Goal: Task Accomplishment & Management: Complete application form

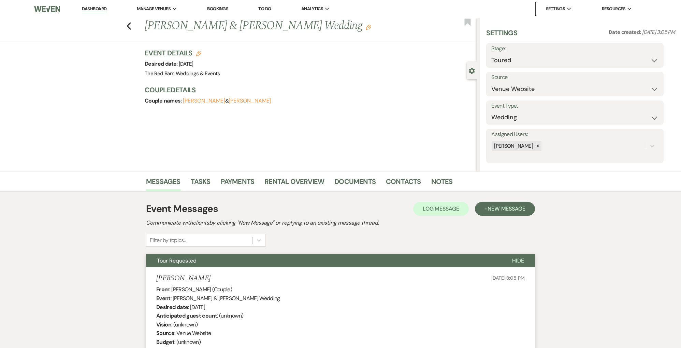
select select "5"
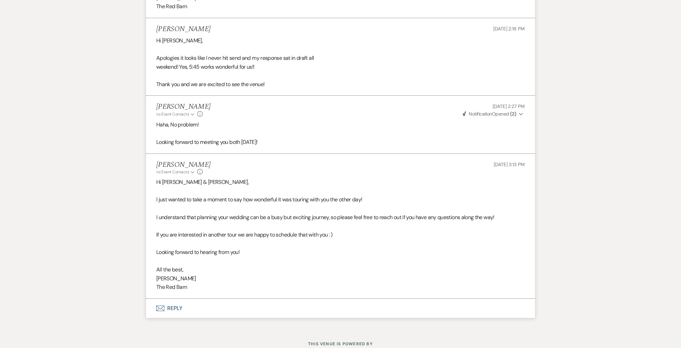
scroll to position [1250, 0]
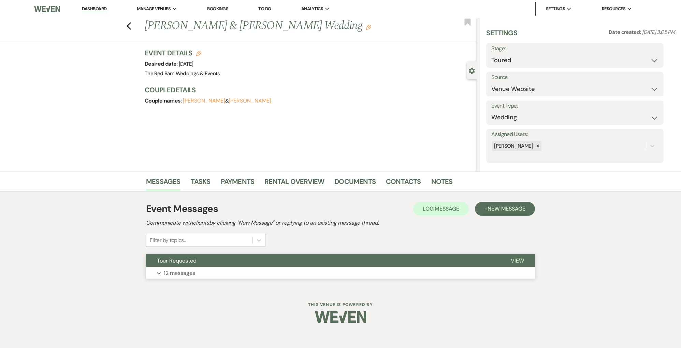
click at [173, 270] on p "12 messages" at bounding box center [179, 272] width 31 height 9
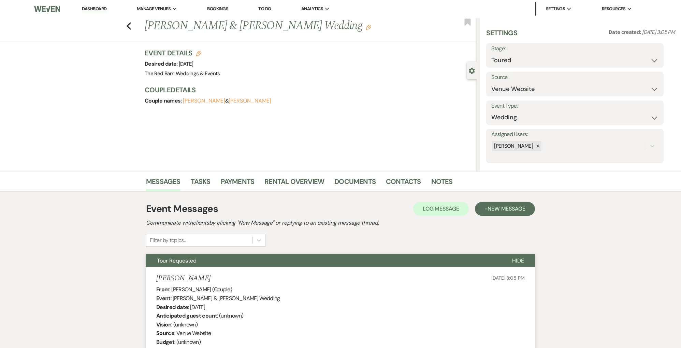
click at [102, 8] on link "Dashboard" at bounding box center [94, 9] width 25 height 6
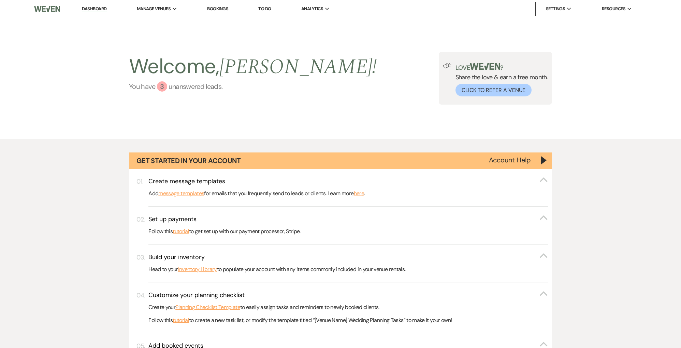
click at [163, 87] on div "3" at bounding box center [162, 86] width 10 height 10
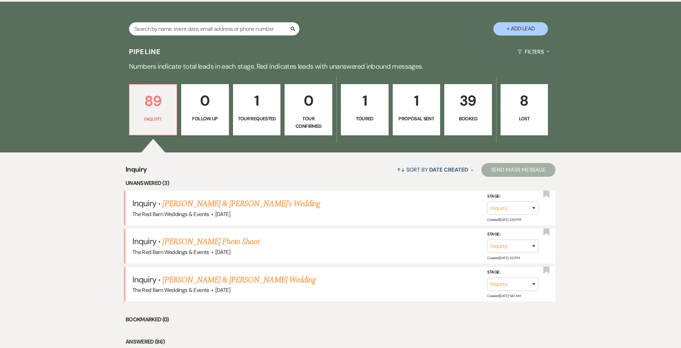
click at [483, 102] on p "39" at bounding box center [468, 100] width 39 height 23
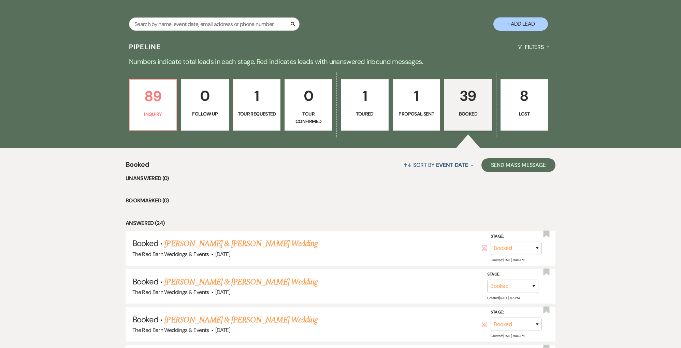
scroll to position [443, 0]
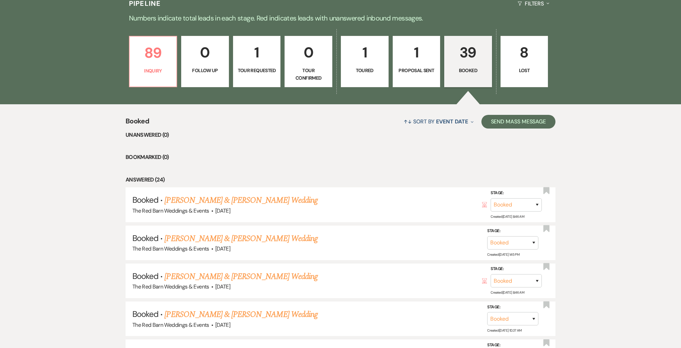
click at [417, 69] on p "Proposal Sent" at bounding box center [416, 71] width 39 height 8
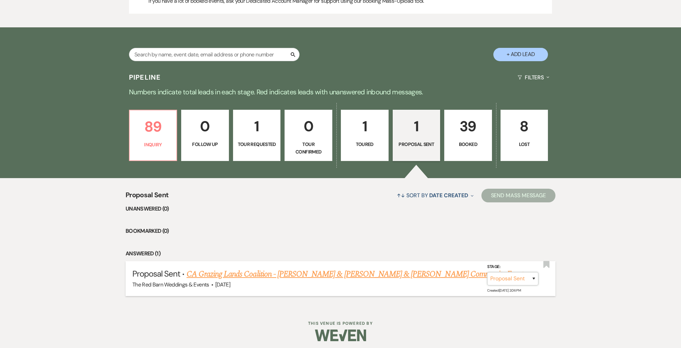
scroll to position [370, 0]
select select "7"
click at [521, 277] on button "Save" at bounding box center [525, 278] width 34 height 14
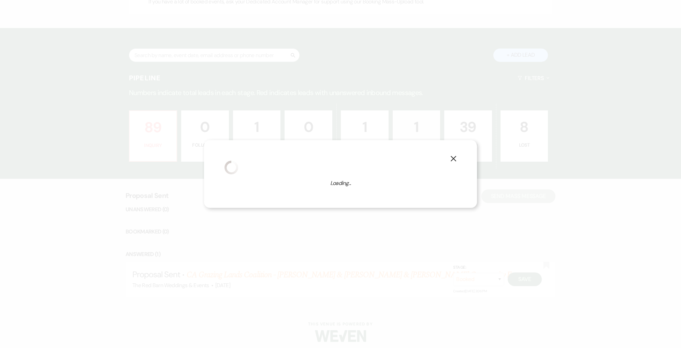
select select "7"
select select "824"
select select "eventDateAnd"
select select "false"
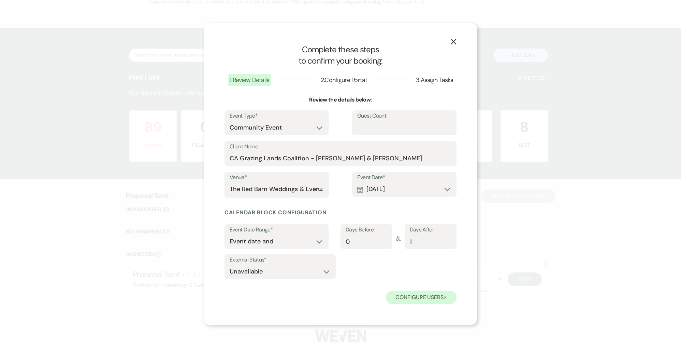
click at [415, 297] on button "Configure users Next" at bounding box center [421, 297] width 71 height 14
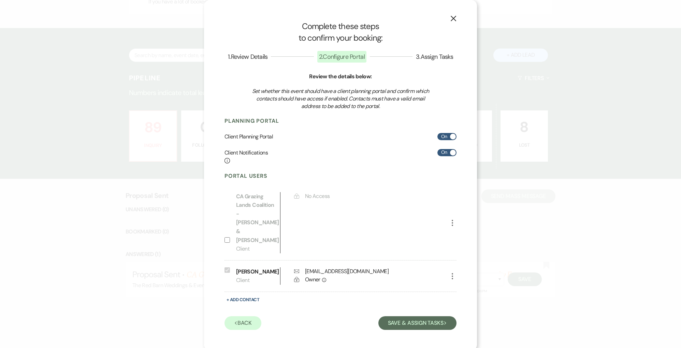
click at [447, 156] on input "On" at bounding box center [447, 152] width 19 height 7
checkbox input "false"
click at [442, 316] on button "Save & Assign Tasks Next" at bounding box center [418, 323] width 78 height 14
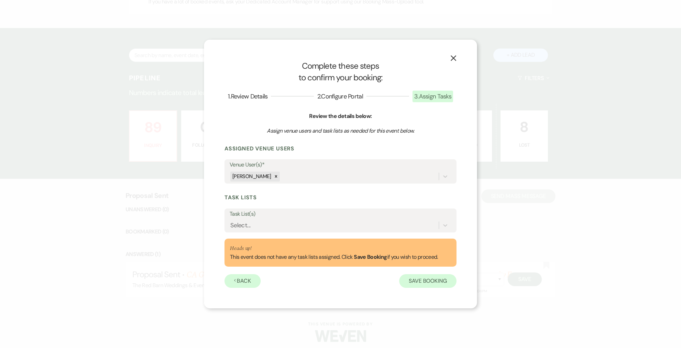
click at [423, 282] on button "Save Booking" at bounding box center [427, 281] width 57 height 14
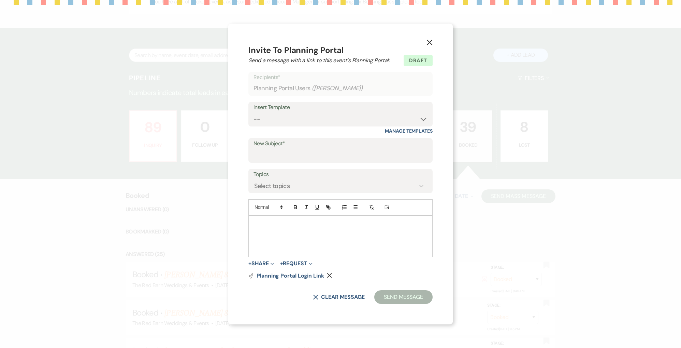
click at [428, 42] on icon "X" at bounding box center [430, 42] width 6 height 6
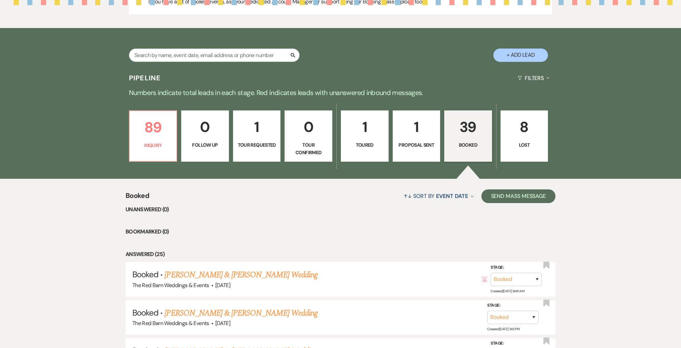
click at [464, 129] on p "39" at bounding box center [468, 126] width 39 height 23
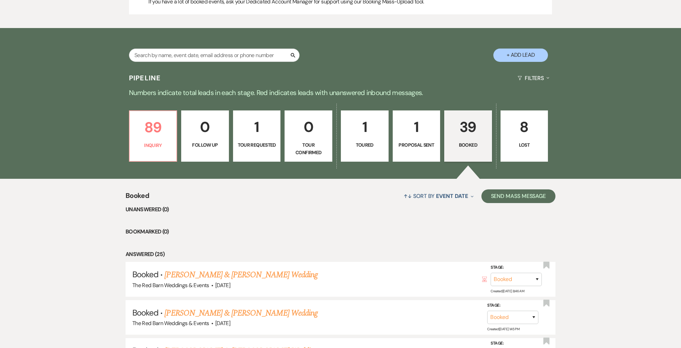
click at [461, 135] on p "39" at bounding box center [468, 126] width 39 height 23
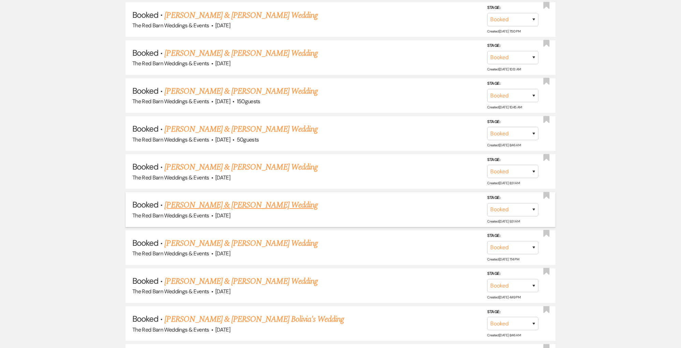
scroll to position [940, 0]
